Goal: Obtain resource: Find contact information

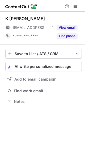
scroll to position [97, 85]
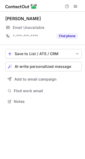
scroll to position [97, 85]
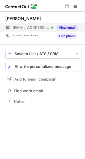
click at [73, 26] on button "View email" at bounding box center [66, 27] width 21 height 5
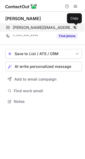
click at [75, 26] on span at bounding box center [74, 27] width 4 height 4
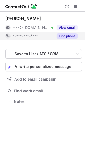
scroll to position [97, 85]
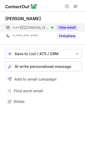
click at [69, 27] on button "View email" at bounding box center [66, 27] width 21 height 5
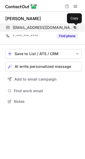
click at [74, 28] on span at bounding box center [74, 27] width 4 height 4
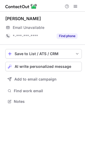
scroll to position [97, 85]
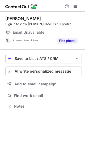
scroll to position [2, 3]
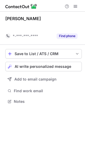
scroll to position [89, 85]
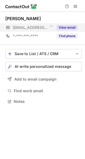
scroll to position [97, 85]
click at [68, 27] on button "View email" at bounding box center [66, 27] width 21 height 5
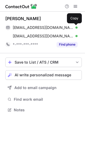
scroll to position [106, 85]
click at [74, 25] on span at bounding box center [74, 27] width 4 height 4
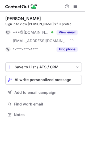
scroll to position [111, 85]
click at [66, 31] on button "View email" at bounding box center [66, 32] width 21 height 5
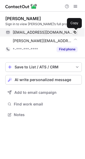
click at [74, 32] on span at bounding box center [74, 32] width 4 height 4
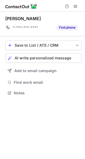
scroll to position [89, 85]
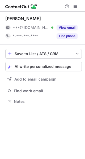
scroll to position [97, 85]
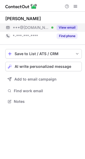
click at [68, 26] on button "View email" at bounding box center [66, 27] width 21 height 5
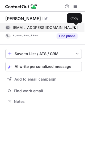
click at [72, 26] on span at bounding box center [74, 27] width 4 height 4
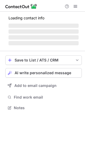
scroll to position [2, 3]
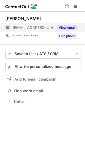
scroll to position [97, 85]
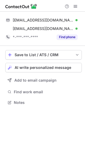
scroll to position [98, 85]
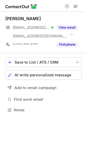
scroll to position [106, 85]
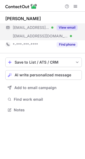
click at [62, 28] on button "View email" at bounding box center [66, 27] width 21 height 5
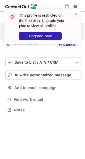
click at [75, 13] on span at bounding box center [76, 13] width 4 height 5
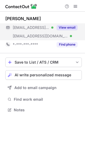
click at [75, 5] on div "This profile is restricted on the free plan. Upgrade your plan to view all prof…" at bounding box center [42, 29] width 85 height 50
click at [75, 5] on span at bounding box center [75, 6] width 4 height 4
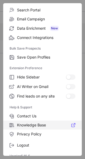
scroll to position [61, 0]
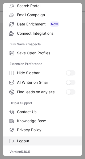
click at [18, 136] on label "Logout" at bounding box center [42, 140] width 78 height 9
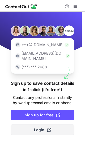
click at [47, 128] on span at bounding box center [49, 130] width 4 height 4
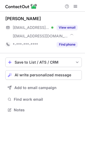
scroll to position [106, 85]
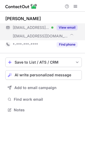
click at [73, 25] on button "View email" at bounding box center [66, 27] width 21 height 5
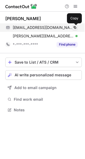
click at [74, 28] on span at bounding box center [74, 27] width 4 height 4
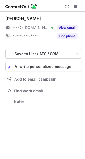
scroll to position [97, 85]
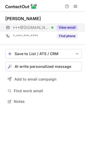
click at [66, 28] on button "View email" at bounding box center [66, 27] width 21 height 5
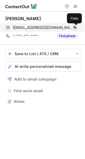
click at [73, 26] on span at bounding box center [74, 27] width 4 height 4
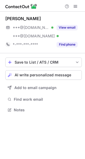
scroll to position [106, 85]
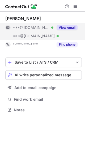
click at [68, 27] on button "View email" at bounding box center [66, 27] width 21 height 5
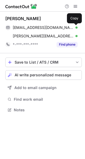
click at [74, 26] on span at bounding box center [74, 27] width 4 height 4
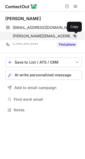
click at [73, 35] on span at bounding box center [74, 36] width 4 height 4
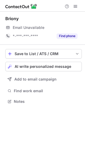
scroll to position [97, 85]
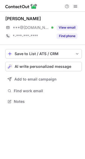
scroll to position [97, 85]
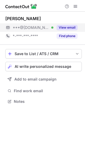
click at [69, 26] on button "View email" at bounding box center [66, 27] width 21 height 5
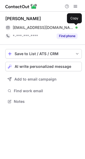
click at [76, 26] on span at bounding box center [74, 27] width 4 height 4
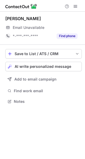
scroll to position [97, 85]
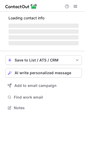
scroll to position [106, 85]
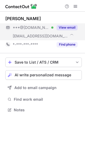
click at [69, 28] on button "View email" at bounding box center [66, 27] width 21 height 5
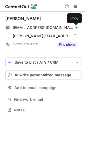
click at [76, 27] on span at bounding box center [74, 27] width 4 height 4
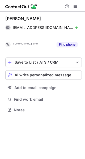
scroll to position [97, 85]
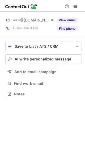
scroll to position [90, 85]
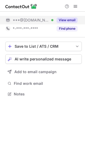
click at [71, 19] on button "View email" at bounding box center [66, 19] width 21 height 5
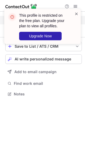
click at [75, 14] on span at bounding box center [76, 13] width 4 height 5
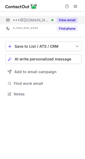
click at [76, 6] on div "This profile is restricted on the free plan. Upgrade your plan to view all prof…" at bounding box center [42, 9] width 85 height 11
click at [76, 6] on span at bounding box center [75, 6] width 4 height 4
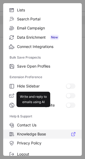
scroll to position [61, 0]
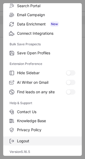
click at [19, 139] on span "Logout" at bounding box center [46, 140] width 58 height 5
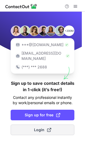
click at [38, 127] on span "Login" at bounding box center [42, 129] width 17 height 5
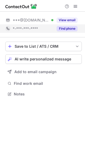
scroll to position [90, 85]
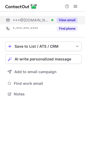
click at [70, 20] on button "View email" at bounding box center [66, 19] width 21 height 5
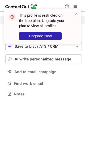
click at [76, 12] on span at bounding box center [76, 13] width 4 height 5
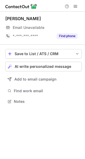
scroll to position [97, 85]
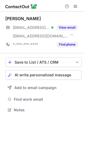
scroll to position [106, 85]
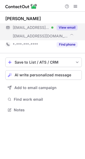
click at [64, 26] on button "View email" at bounding box center [66, 27] width 21 height 5
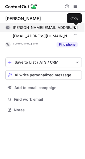
click at [75, 27] on span at bounding box center [74, 27] width 4 height 4
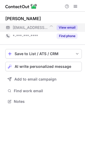
scroll to position [97, 85]
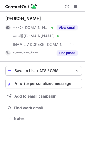
scroll to position [114, 85]
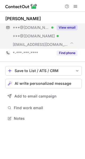
click at [67, 28] on button "View email" at bounding box center [66, 27] width 21 height 5
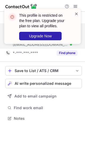
click at [75, 12] on span at bounding box center [76, 13] width 4 height 5
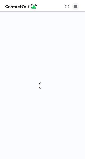
click at [73, 6] on span at bounding box center [75, 6] width 4 height 4
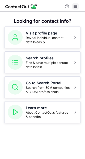
click at [77, 7] on span at bounding box center [75, 6] width 4 height 4
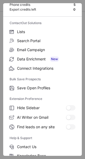
scroll to position [61, 0]
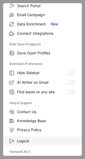
click at [29, 140] on span "Logout" at bounding box center [46, 140] width 58 height 5
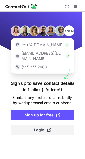
click at [37, 127] on span "Login" at bounding box center [42, 129] width 17 height 5
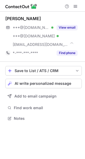
scroll to position [114, 85]
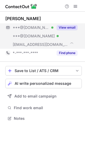
click at [67, 25] on button "View email" at bounding box center [66, 27] width 21 height 5
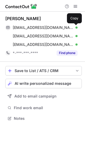
click at [74, 28] on span at bounding box center [74, 27] width 4 height 4
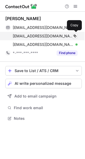
click at [74, 33] on div "sh-wan@hotmail.com Verified Copy" at bounding box center [41, 36] width 72 height 8
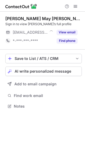
scroll to position [2, 3]
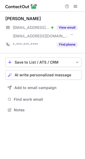
scroll to position [106, 85]
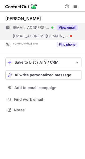
click at [70, 27] on button "View email" at bounding box center [66, 27] width 21 height 5
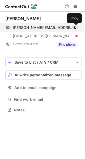
click at [74, 28] on span at bounding box center [74, 27] width 4 height 4
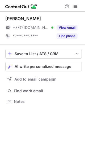
scroll to position [97, 85]
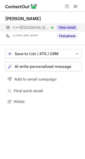
click at [75, 27] on button "View email" at bounding box center [66, 27] width 21 height 5
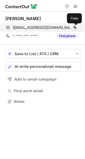
click at [74, 27] on span at bounding box center [74, 27] width 4 height 4
